Goal: Transaction & Acquisition: Register for event/course

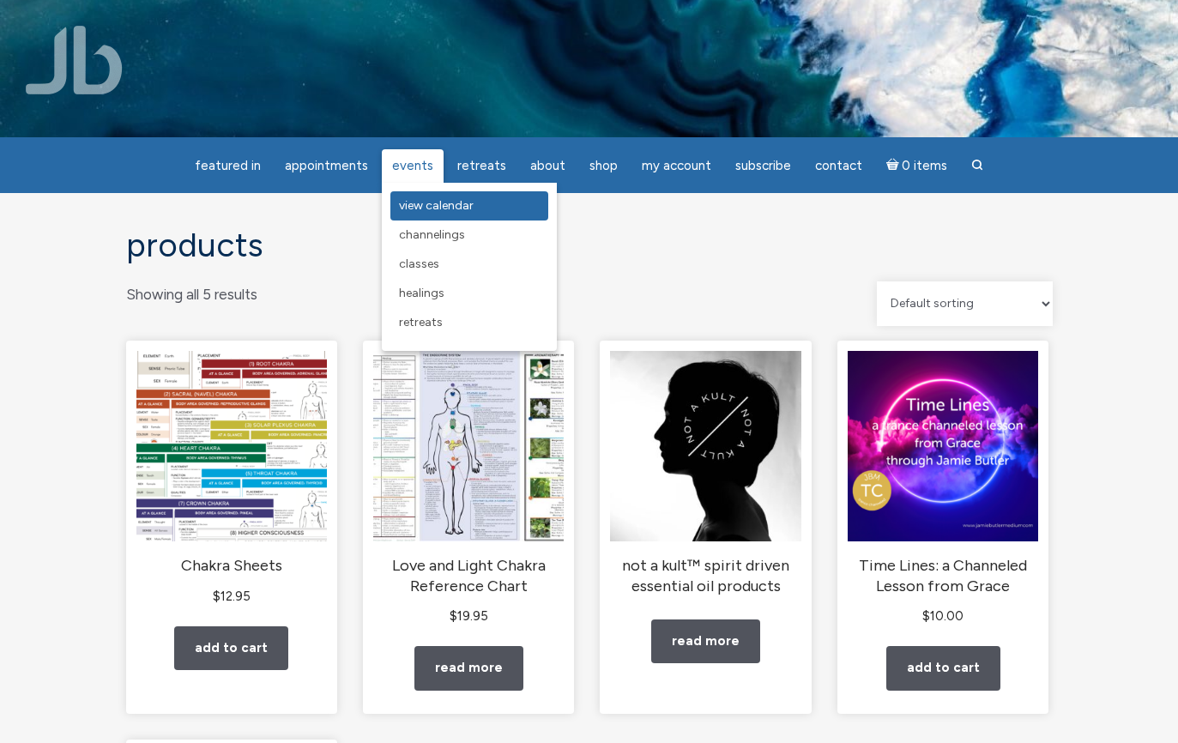
click at [415, 205] on span "View Calendar" at bounding box center [436, 205] width 75 height 15
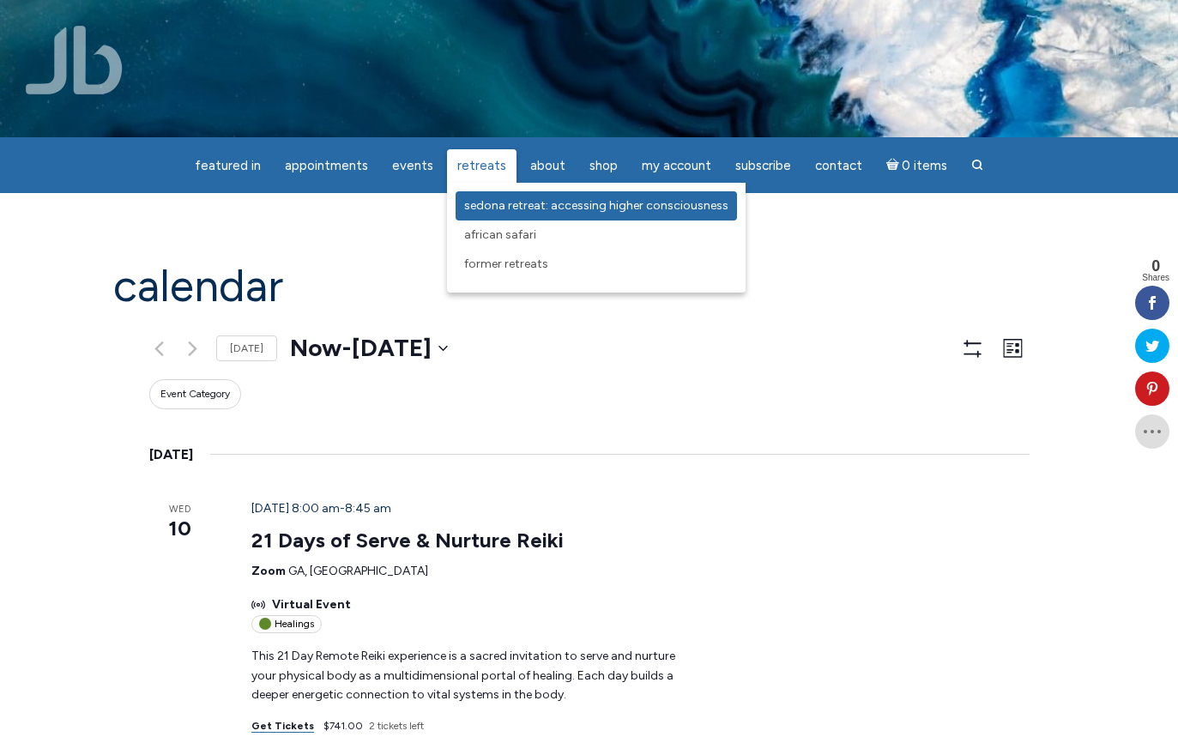
click at [476, 209] on span "Sedona Retreat: Accessing Higher Consciousness" at bounding box center [596, 205] width 264 height 15
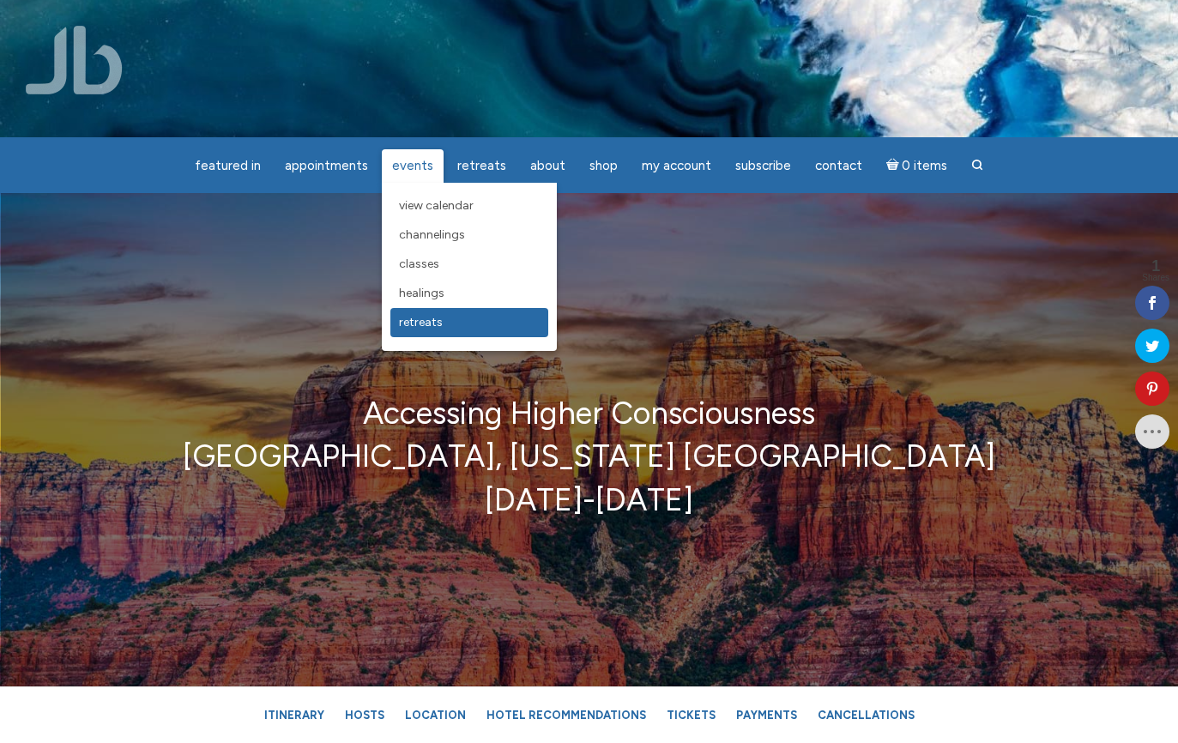
click at [425, 320] on span "Retreats" at bounding box center [421, 322] width 44 height 15
